Goal: Information Seeking & Learning: Find specific page/section

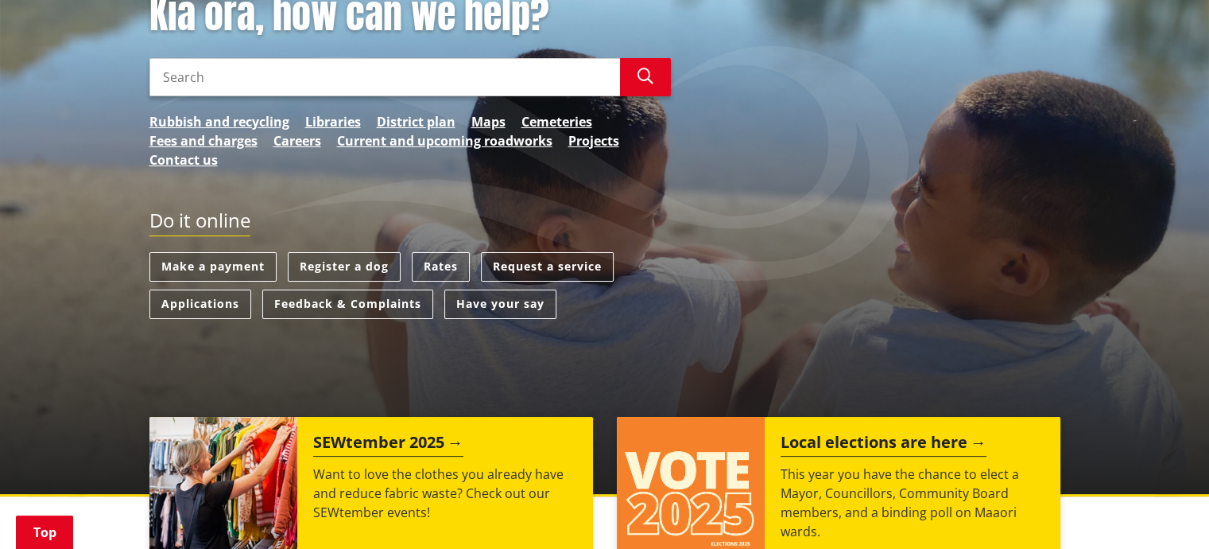
scroll to position [167, 0]
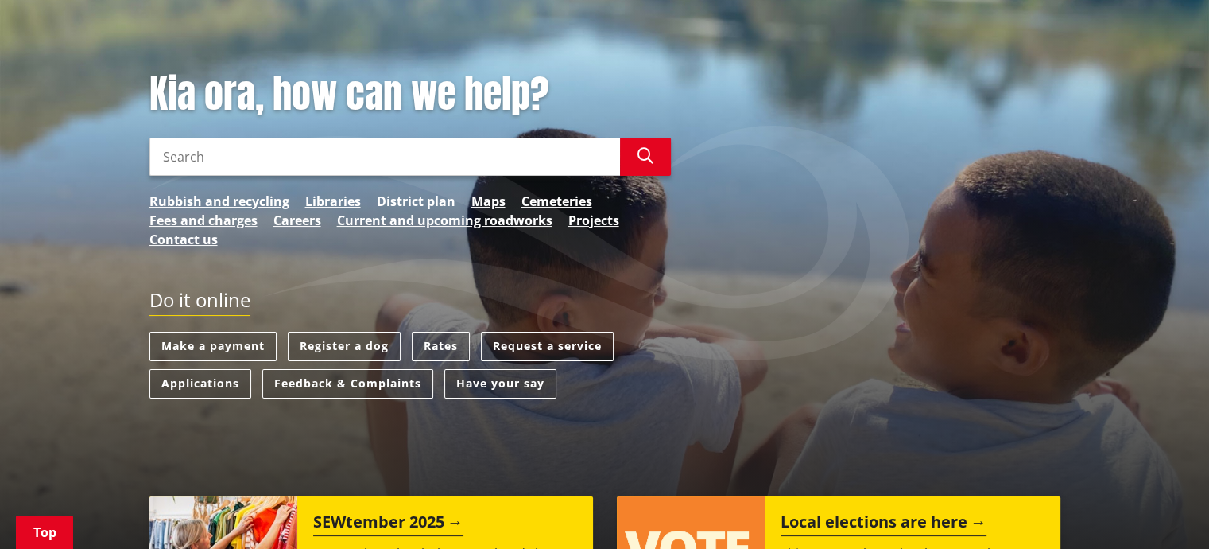
click at [417, 197] on link "District plan" at bounding box center [416, 201] width 79 height 19
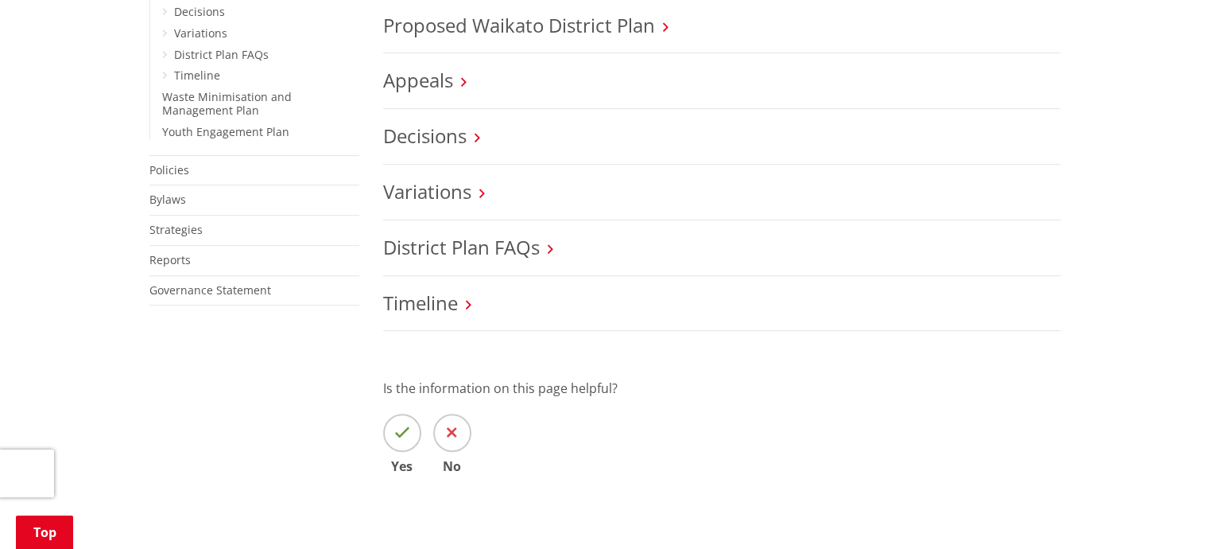
scroll to position [795, 0]
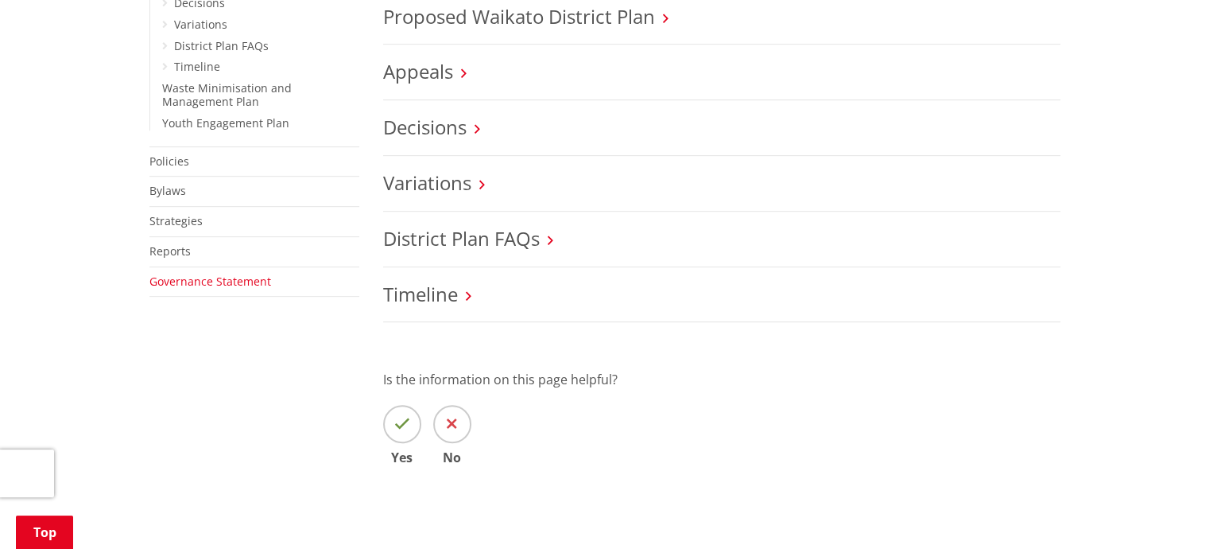
click at [179, 274] on link "Governance Statement" at bounding box center [210, 281] width 122 height 15
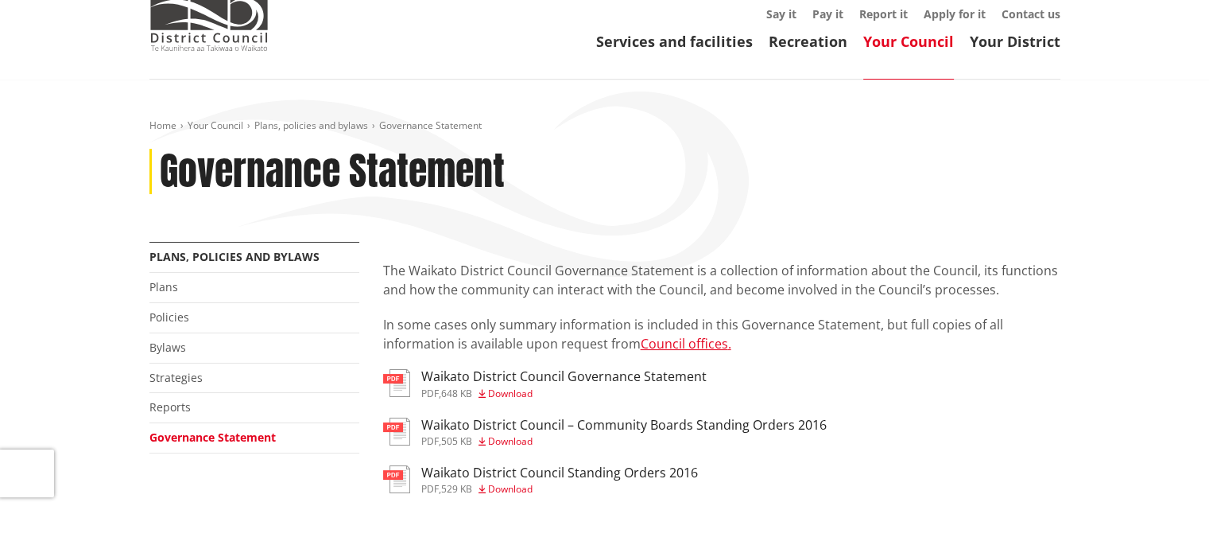
scroll to position [159, 0]
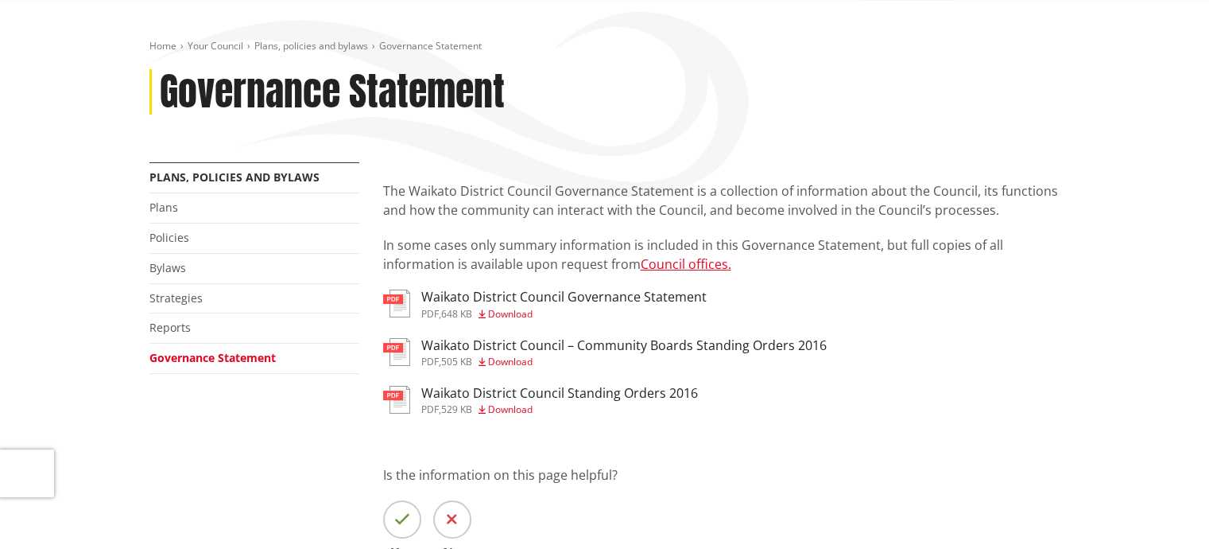
click at [498, 300] on h3 "Waikato District Council Governance Statement" at bounding box center [563, 296] width 285 height 15
